Goal: Check status: Check status

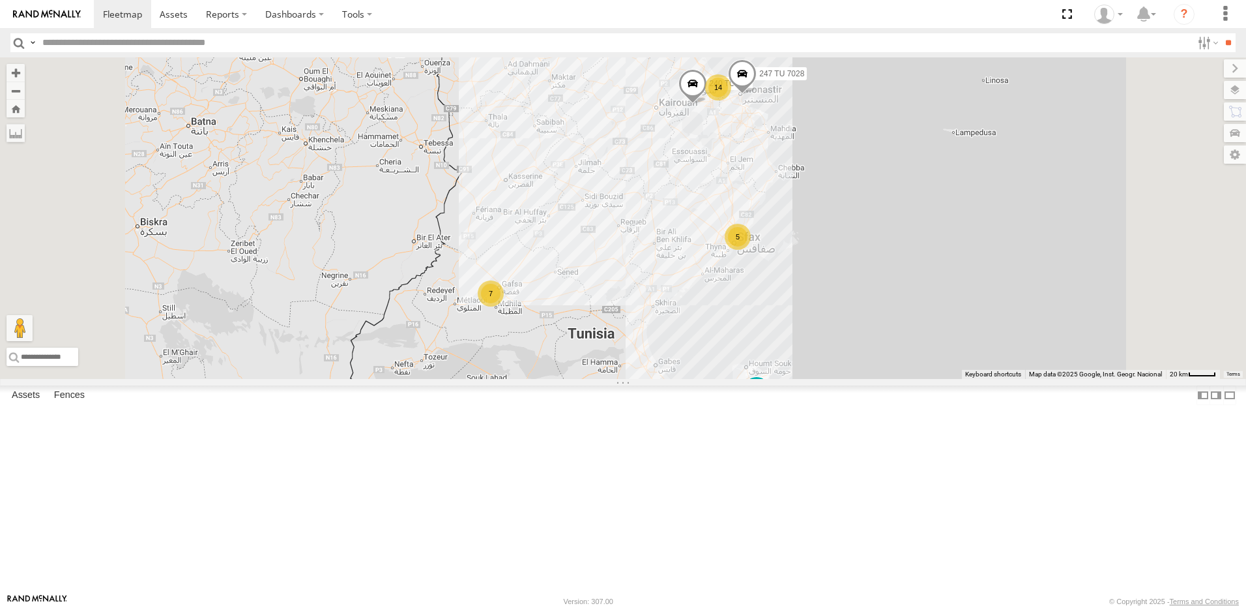
click at [731, 100] on div "14" at bounding box center [718, 87] width 26 height 26
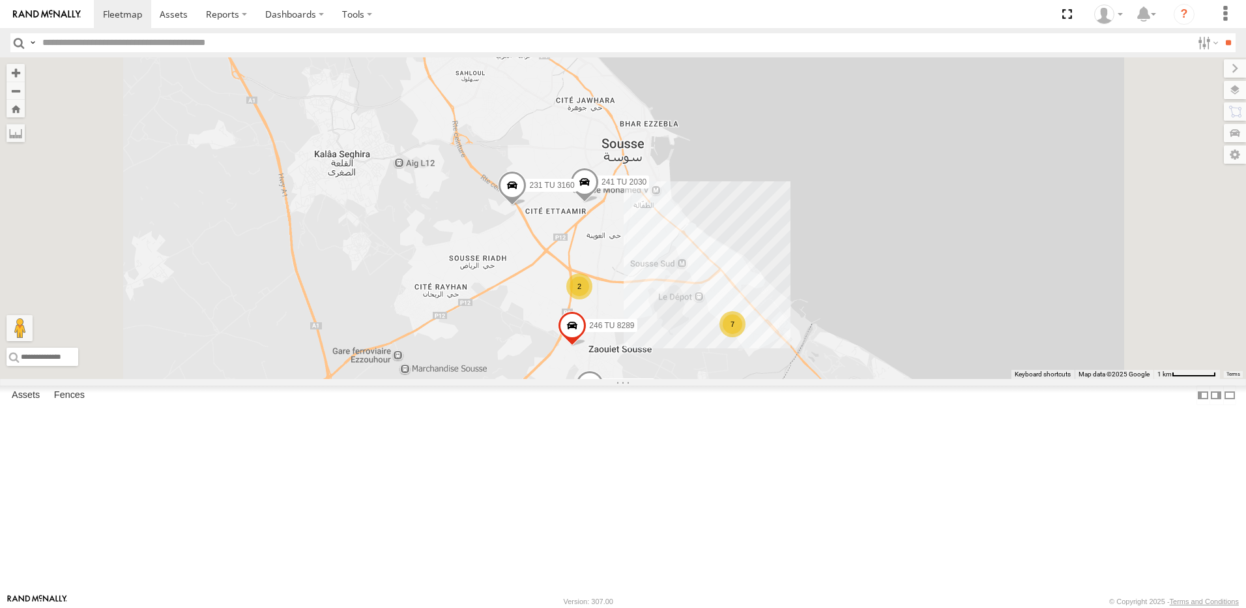
click at [533, 22] on span at bounding box center [520, 9] width 23 height 23
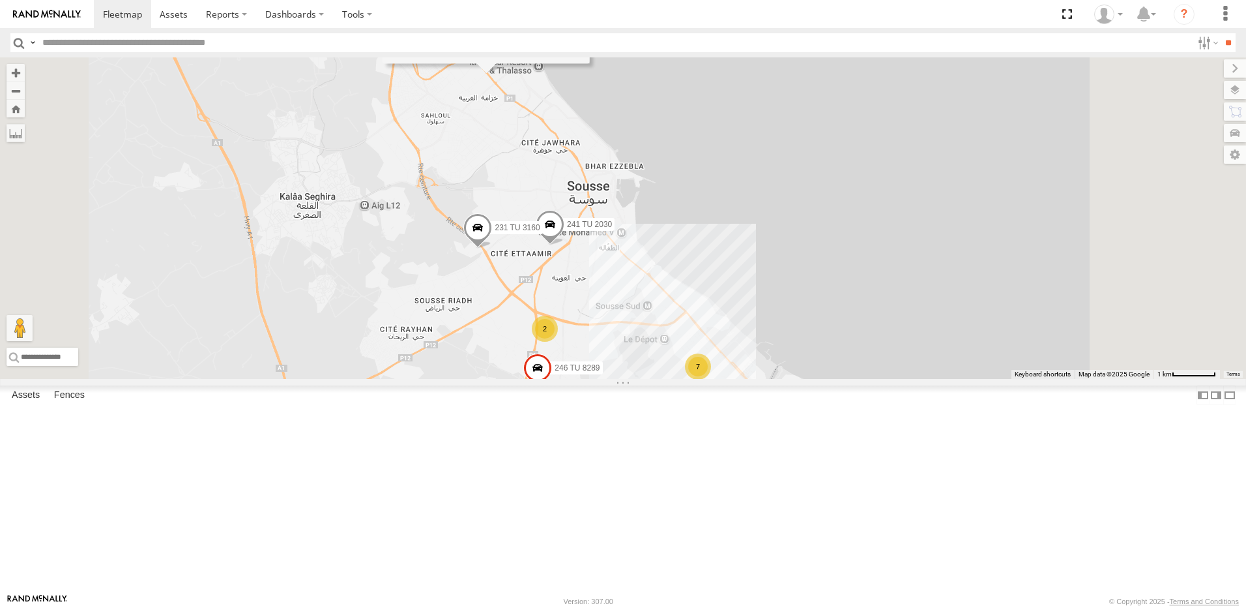
drag, startPoint x: 668, startPoint y: 184, endPoint x: 634, endPoint y: 226, distance: 54.7
click at [634, 226] on div "247 TU 7028 231 TU 3157 245 TU 9066 240 TU 779 245 TU 9056 241 TU 2030 7 2 231 …" at bounding box center [623, 217] width 1246 height 321
click at [638, 236] on div "247 TU 7028 231 TU 3157 245 TU 9066 240 TU 779 245 TU 9056 241 TU 2030 7 2 231 …" at bounding box center [623, 217] width 1246 height 321
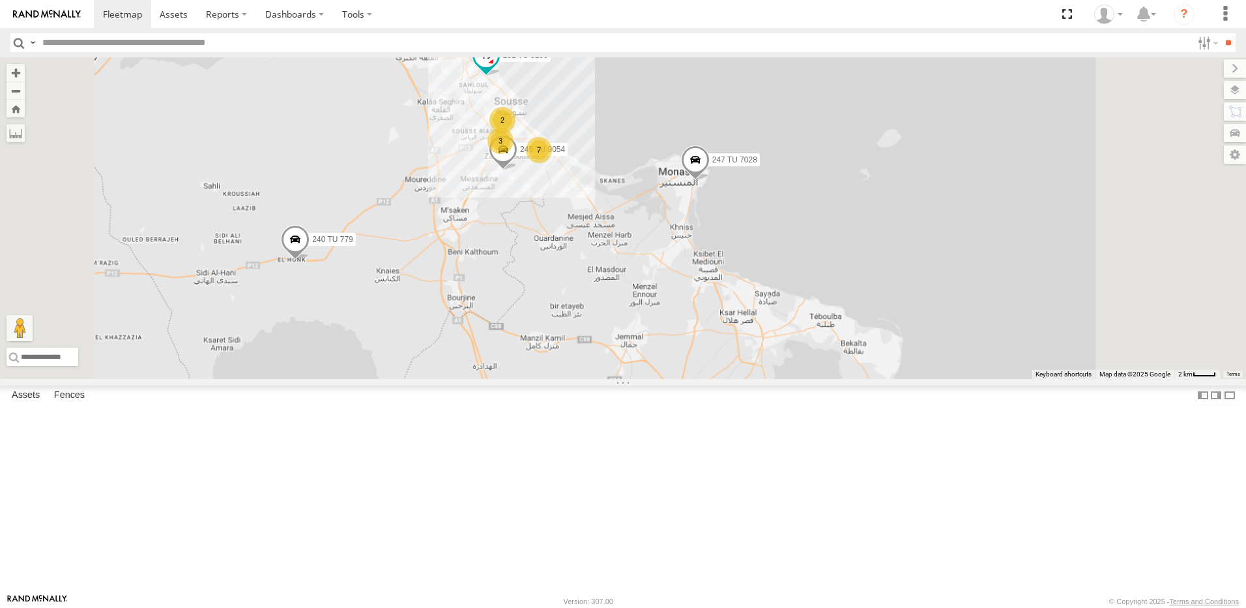
click at [498, 67] on span at bounding box center [486, 55] width 23 height 23
click at [636, 208] on div "247 TU 7028 231 TU 3157 245 TU 9066 240 TU 779 245 TU 9056 231 TU 3158 245 TU 9…" at bounding box center [623, 217] width 1246 height 321
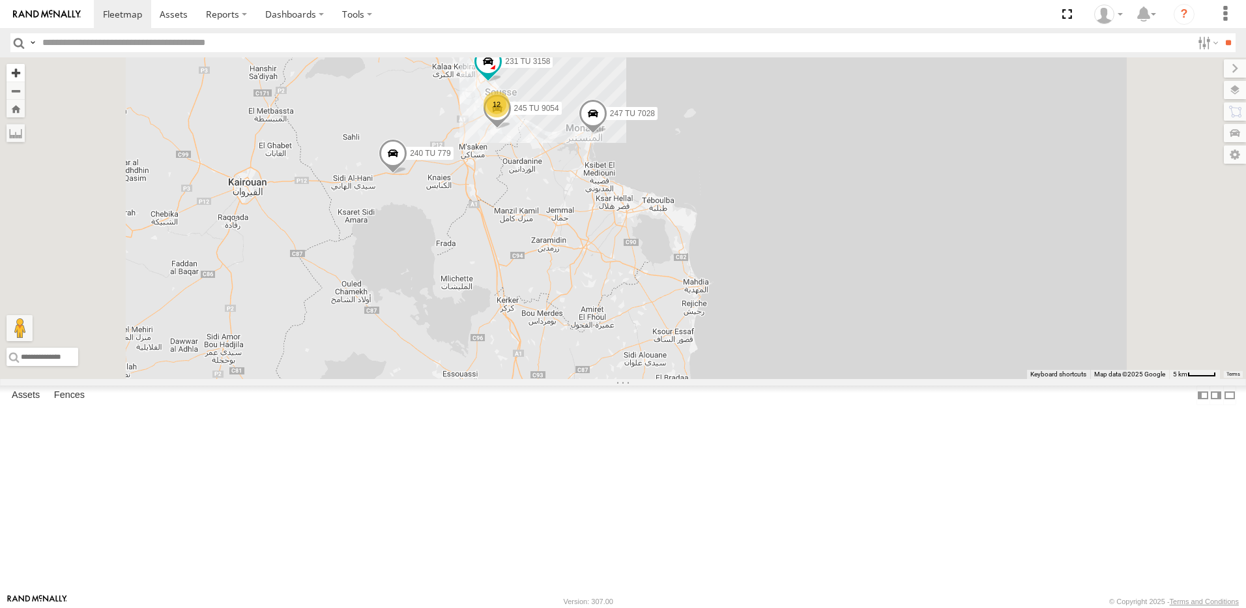
click at [25, 70] on button "Zoom in" at bounding box center [16, 73] width 18 height 18
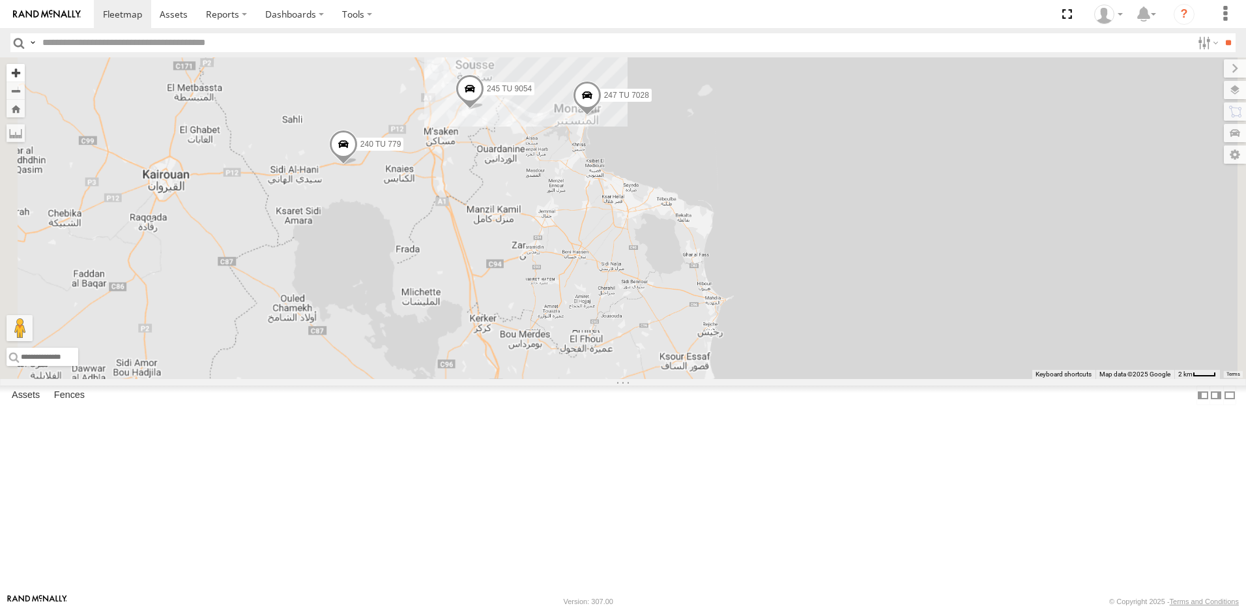
click at [25, 70] on button "Zoom in" at bounding box center [16, 73] width 18 height 18
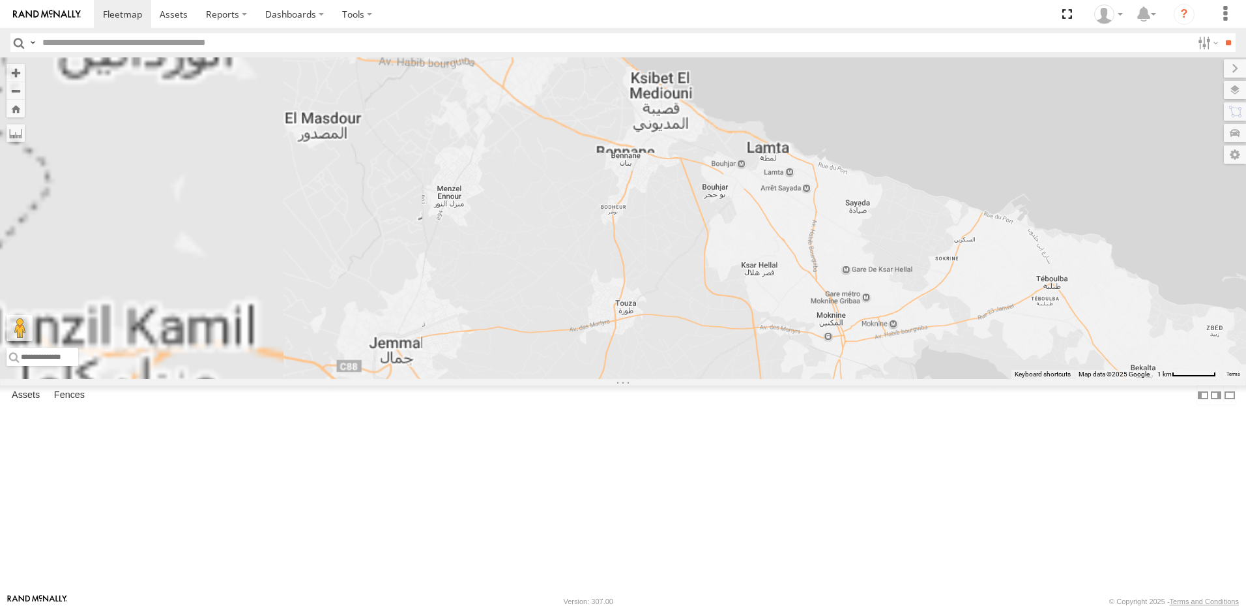
drag, startPoint x: 503, startPoint y: 160, endPoint x: 756, endPoint y: 337, distance: 309.4
click at [745, 349] on div "247 TU 7028 231 TU 3157 245 TU 9066 240 TU 779 245 TU 9056 231 TU 3158 245 TU 9…" at bounding box center [623, 217] width 1246 height 321
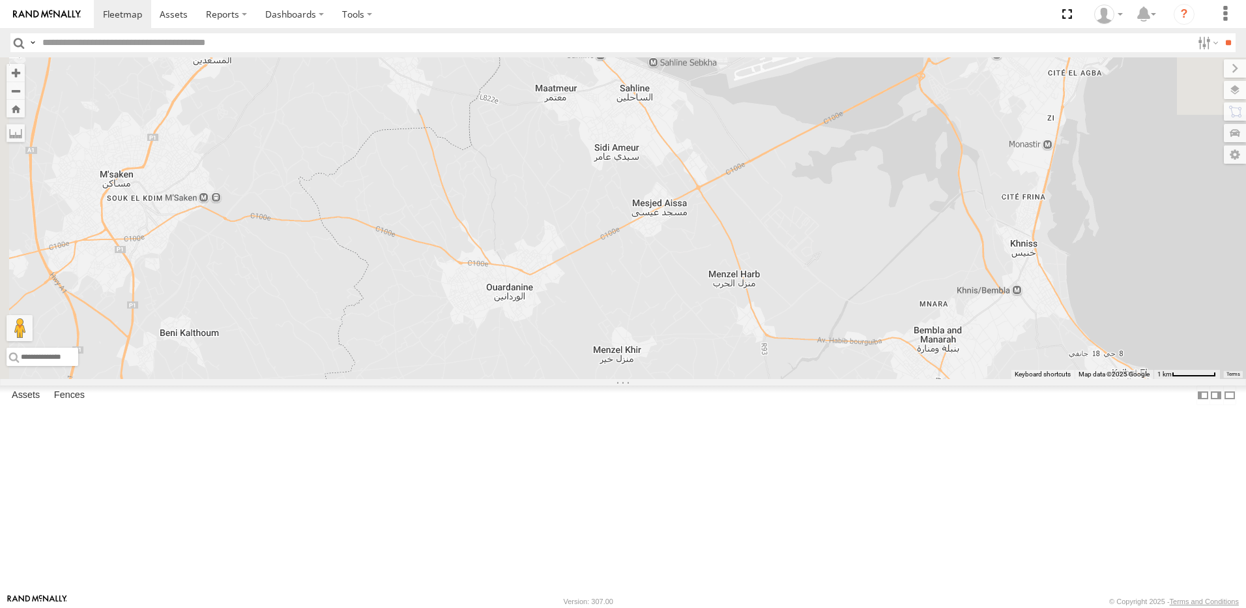
drag, startPoint x: 581, startPoint y: 168, endPoint x: 692, endPoint y: 400, distance: 257.5
click at [692, 379] on div "247 TU 7028 231 TU 3157 245 TU 9066 240 TU 779 245 TU 9056 231 TU 3158 245 TU 9…" at bounding box center [623, 217] width 1246 height 321
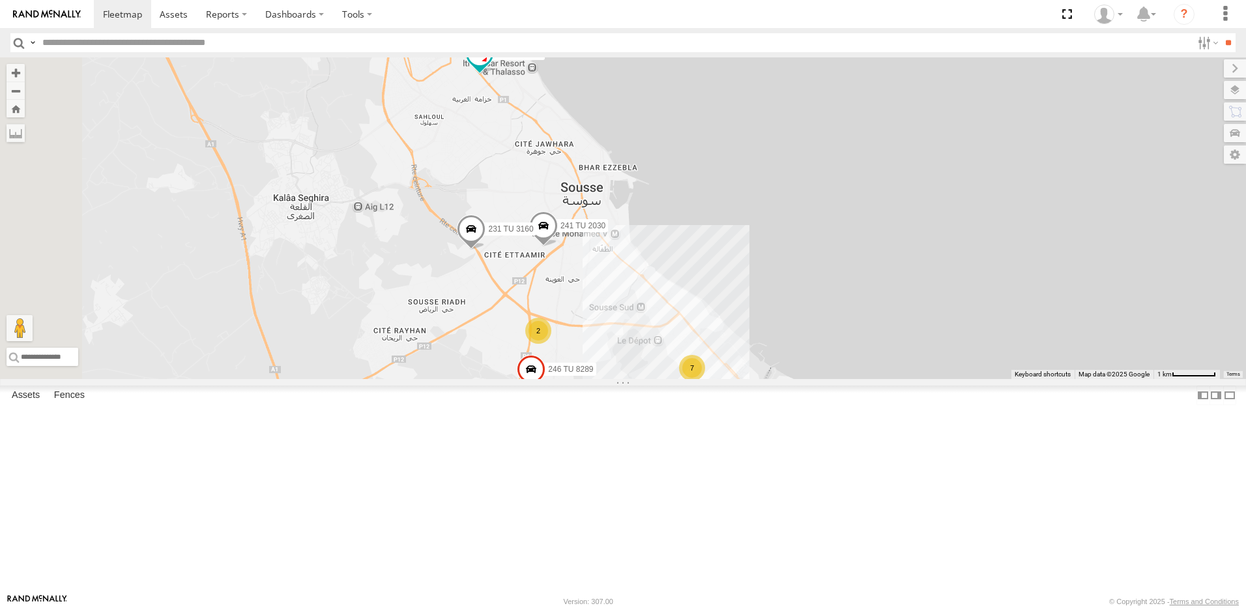
drag, startPoint x: 588, startPoint y: 237, endPoint x: 683, endPoint y: 377, distance: 169.6
click at [683, 377] on div "247 TU 7028 231 TU 3157 245 TU 9066 240 TU 779 245 TU 9056 231 TU 3158 245 TU 9…" at bounding box center [623, 217] width 1246 height 321
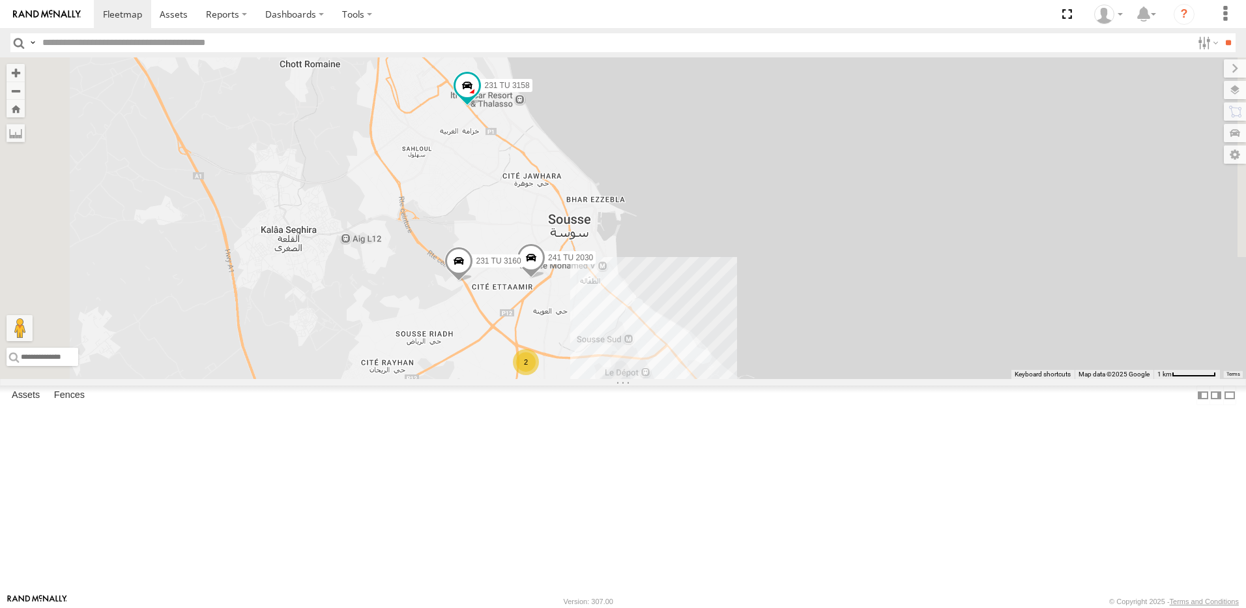
drag, startPoint x: 562, startPoint y: 251, endPoint x: 549, endPoint y: 285, distance: 36.3
click at [549, 285] on div "247 TU 7028 231 TU 3157 245 TU 9066 240 TU 779 245 TU 9056 231 TU 3158 245 TU 9…" at bounding box center [623, 217] width 1246 height 321
click at [473, 282] on span at bounding box center [459, 263] width 29 height 35
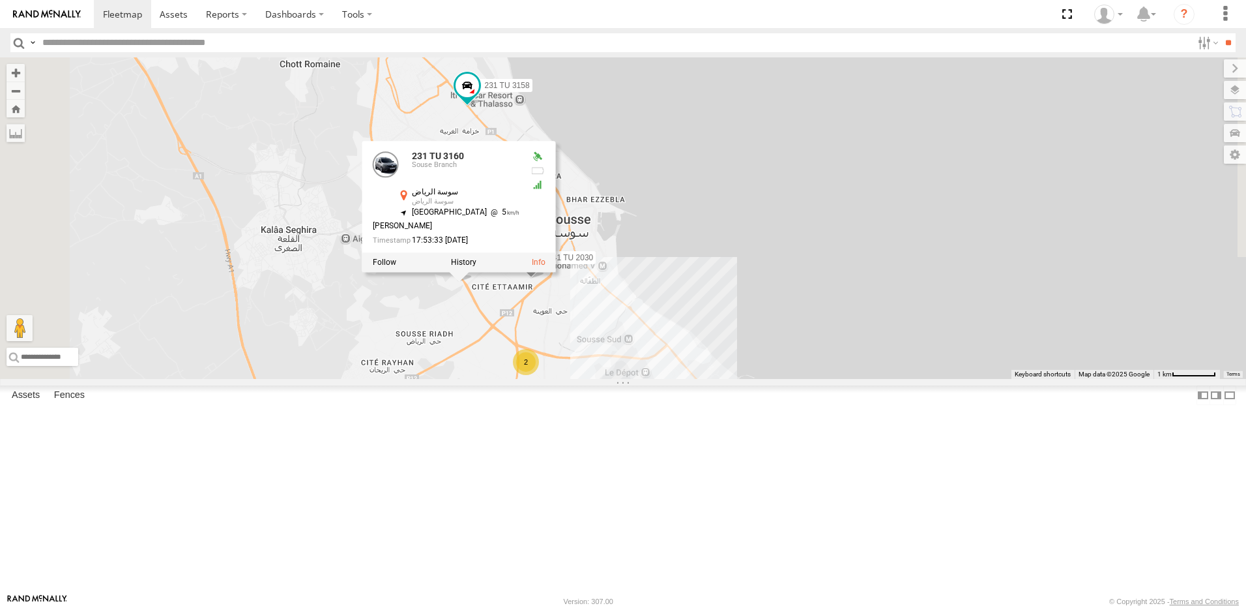
click at [611, 379] on div "247 TU 7028 231 TU 3157 245 TU 9066 240 TU 779 245 TU 9056 231 TU 3158 245 TU 9…" at bounding box center [623, 217] width 1246 height 321
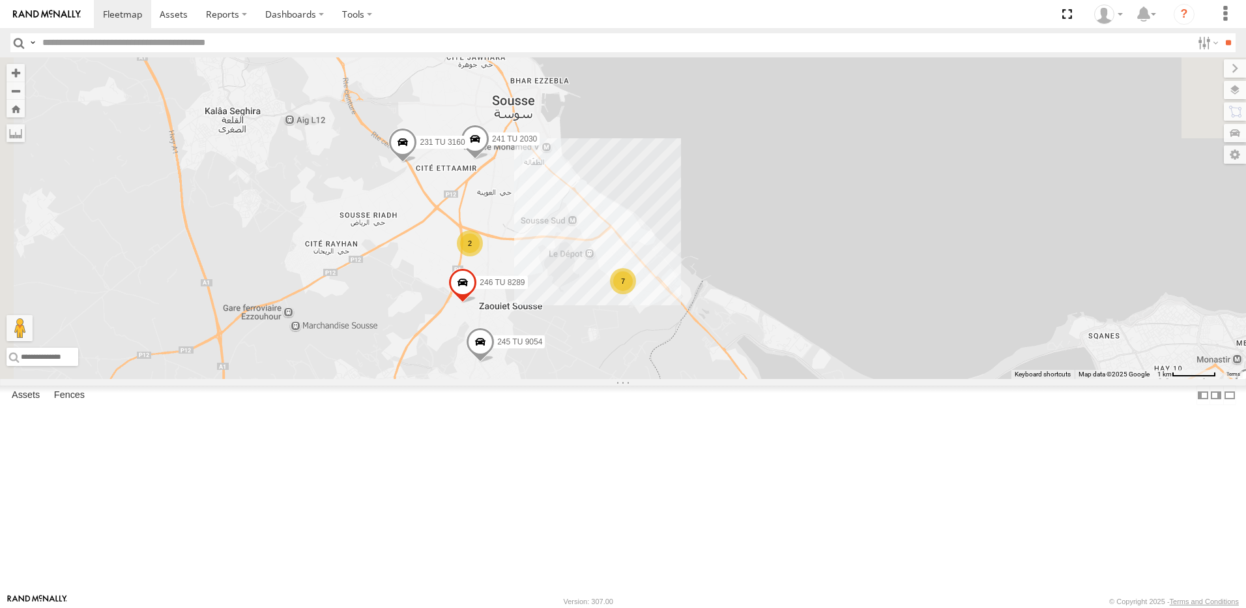
drag, startPoint x: 694, startPoint y: 429, endPoint x: 636, endPoint y: 310, distance: 131.8
click at [636, 310] on div "247 TU 7028 231 TU 3157 245 TU 9066 240 TU 779 245 TU 9056 231 TU 3158 245 TU 9…" at bounding box center [623, 217] width 1246 height 321
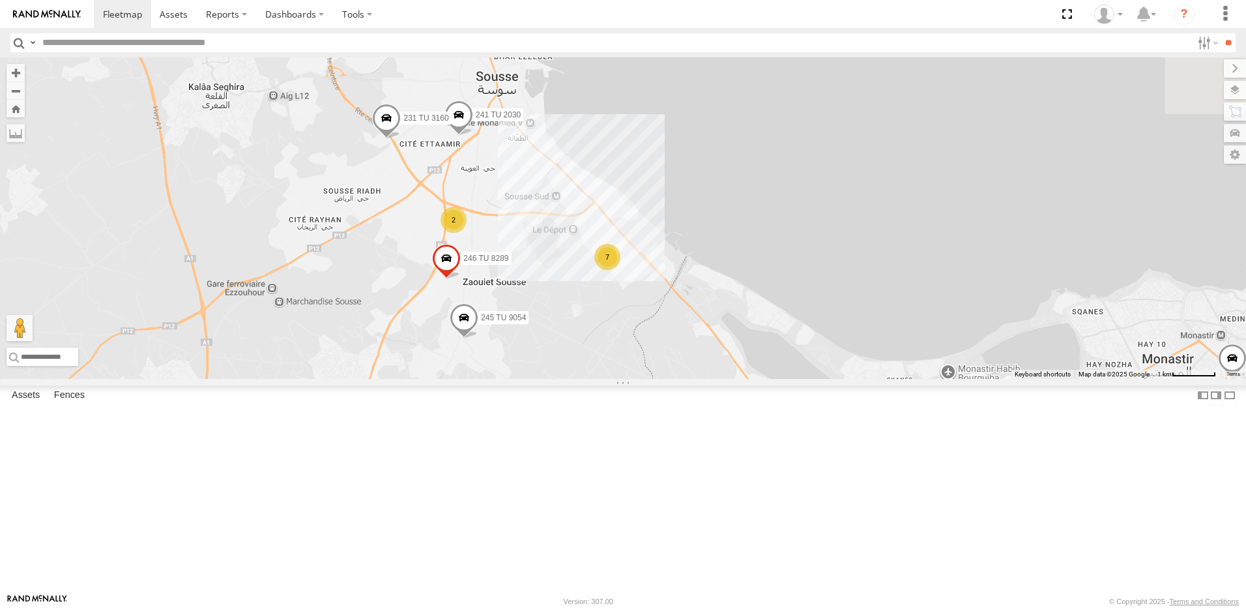
click at [467, 233] on div "2" at bounding box center [454, 220] width 26 height 26
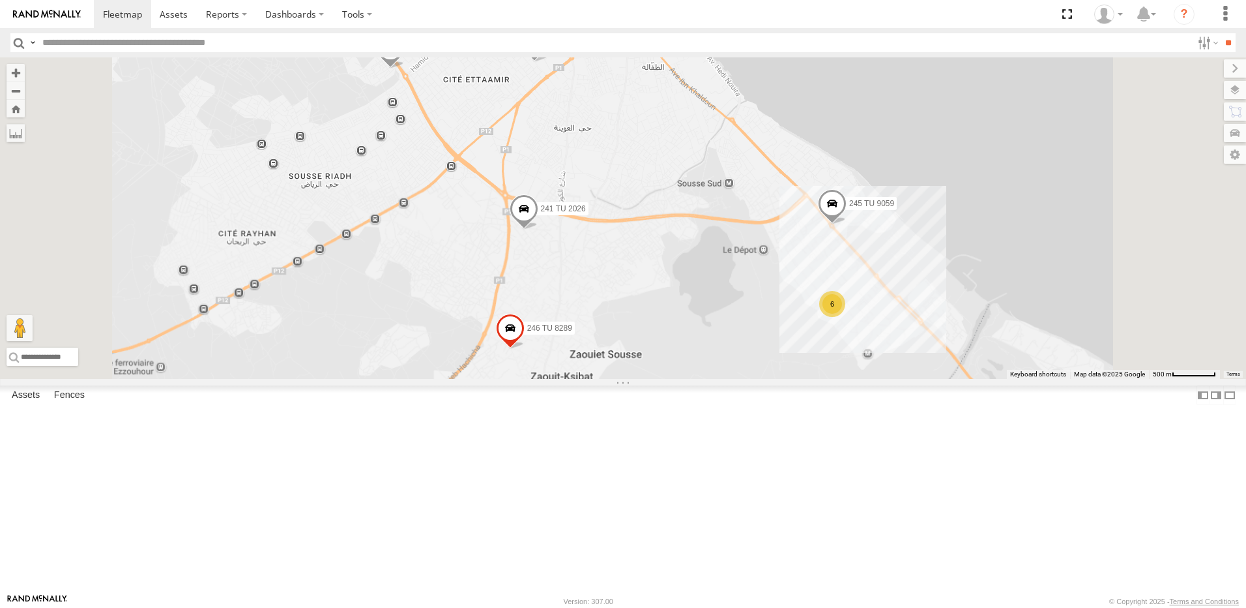
drag, startPoint x: 758, startPoint y: 320, endPoint x: 760, endPoint y: 344, distance: 23.6
click at [760, 344] on div "247 TU 7028 231 TU 3157 245 TU 9066 240 TU 779 245 TU 9056 231 TU 3158 245 TU 9…" at bounding box center [623, 217] width 1246 height 321
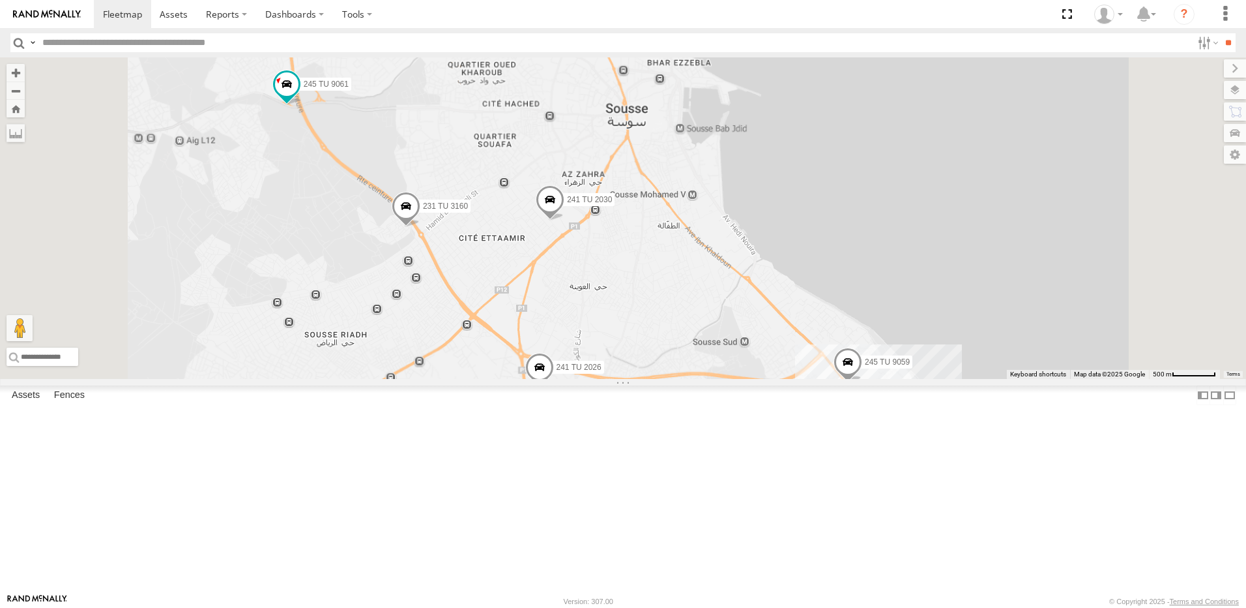
click at [759, 379] on div "247 TU 7028 231 TU 3157 245 TU 9066 240 TU 779 245 TU 9056 231 TU 3158 245 TU 9…" at bounding box center [623, 217] width 1246 height 321
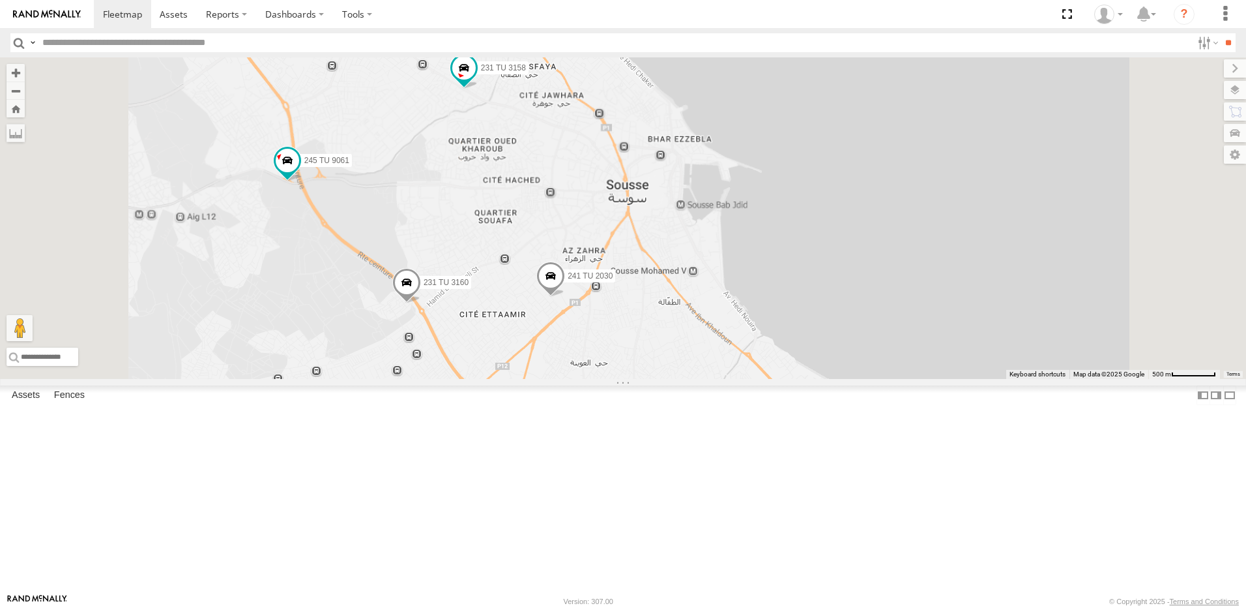
drag, startPoint x: 659, startPoint y: 149, endPoint x: 659, endPoint y: 245, distance: 96.5
click at [659, 245] on div "247 TU 7028 231 TU 3157 245 TU 9066 240 TU 779 245 TU 9056 231 TU 3158 245 TU 9…" at bounding box center [623, 217] width 1246 height 321
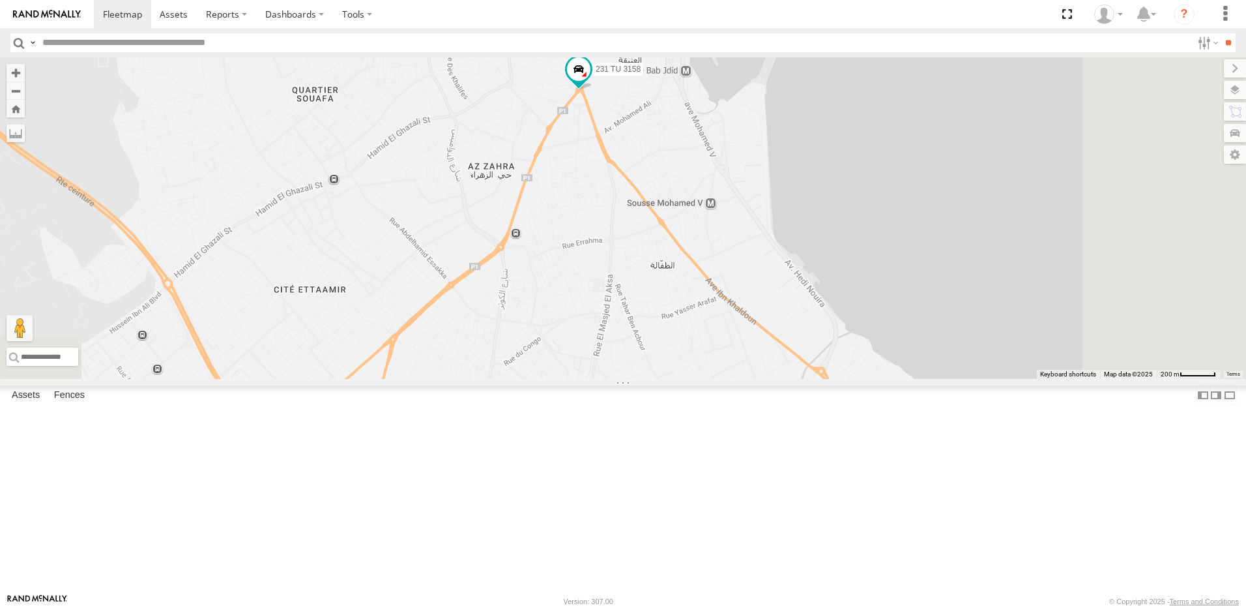
drag, startPoint x: 935, startPoint y: 547, endPoint x: 769, endPoint y: 287, distance: 308.1
click at [769, 287] on div "231 TU 3158" at bounding box center [623, 217] width 1246 height 321
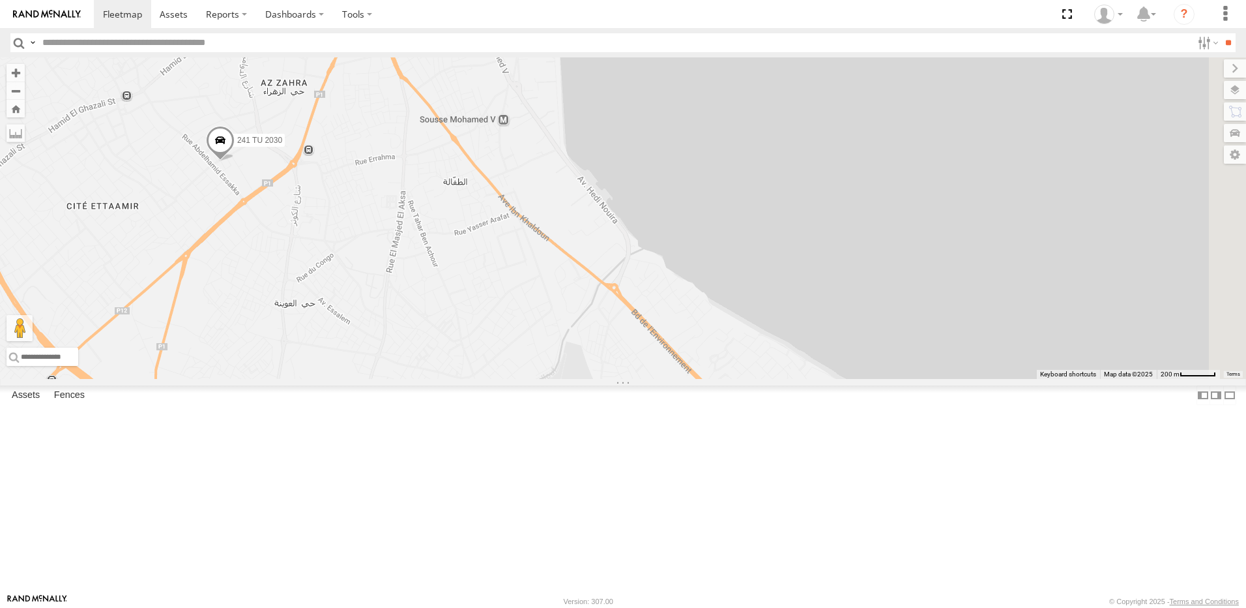
drag, startPoint x: 889, startPoint y: 387, endPoint x: 681, endPoint y: 340, distance: 213.0
click at [681, 340] on div "231 TU 3158 241 TU 2030" at bounding box center [623, 217] width 1246 height 321
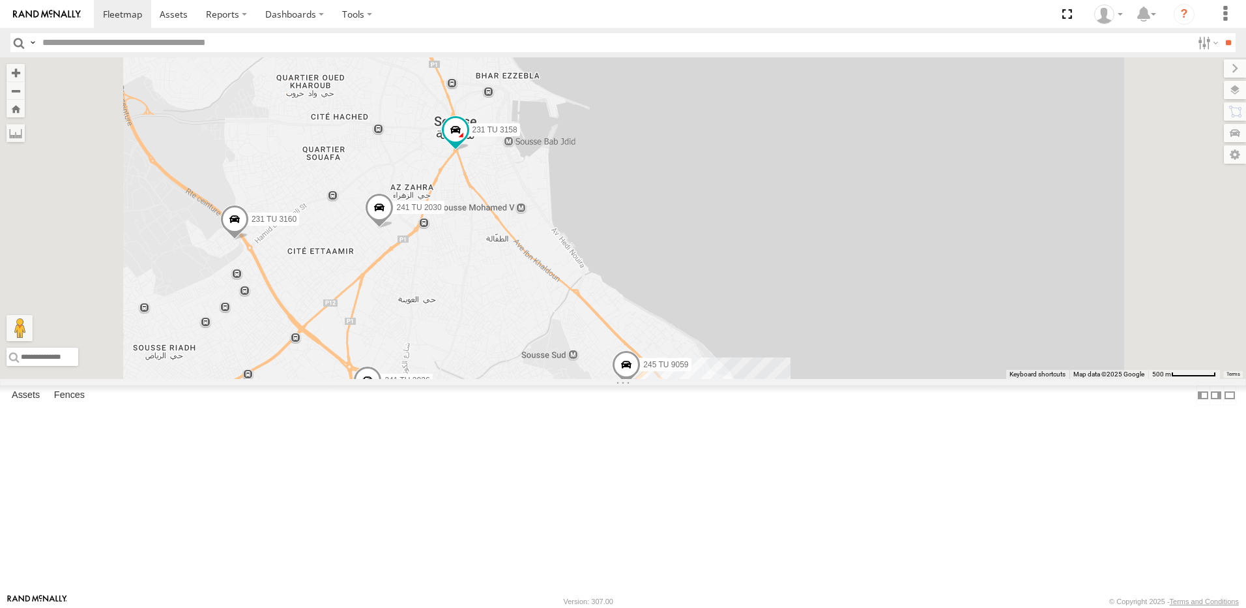
drag, startPoint x: 724, startPoint y: 450, endPoint x: 687, endPoint y: 346, distance: 110.7
click at [687, 346] on div "231 TU 3158 241 TU 2030 6 241 TU 2026 231 TU 3160 245 TU 9059" at bounding box center [623, 217] width 1246 height 321
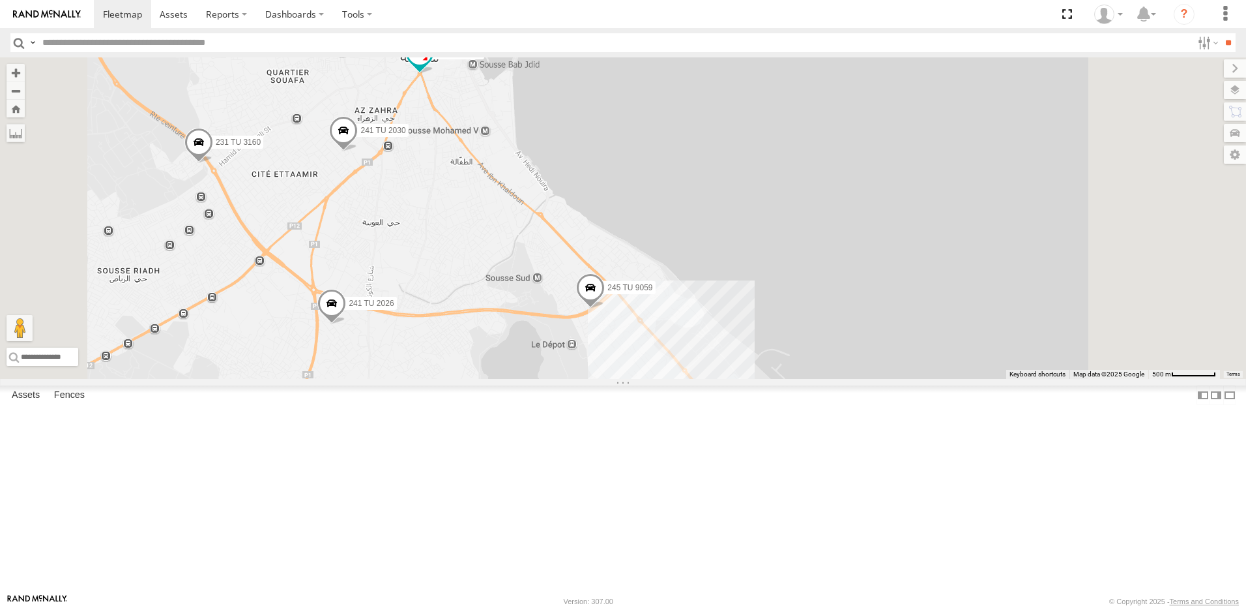
click at [605, 308] on span at bounding box center [590, 290] width 29 height 35
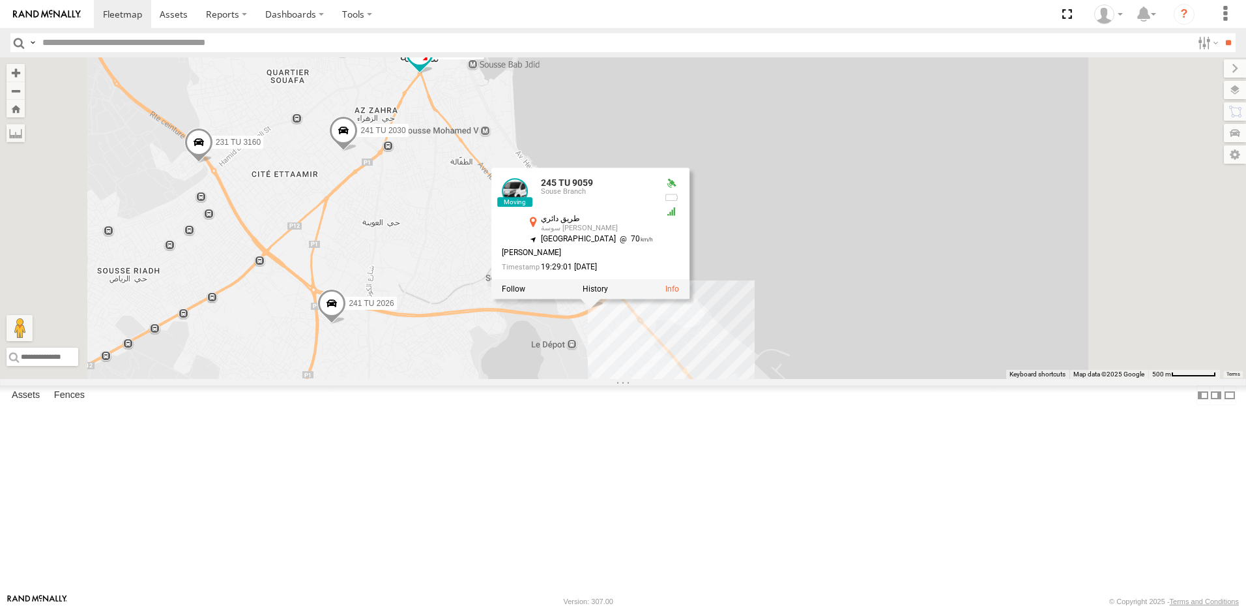
click at [735, 379] on div "231 TU 3158 241 TU 2030 6 241 TU 2026 231 TU 3160 245 TU 9059 246 TU 8289 [GEOG…" at bounding box center [623, 217] width 1246 height 321
